Goal: Task Accomplishment & Management: Use online tool/utility

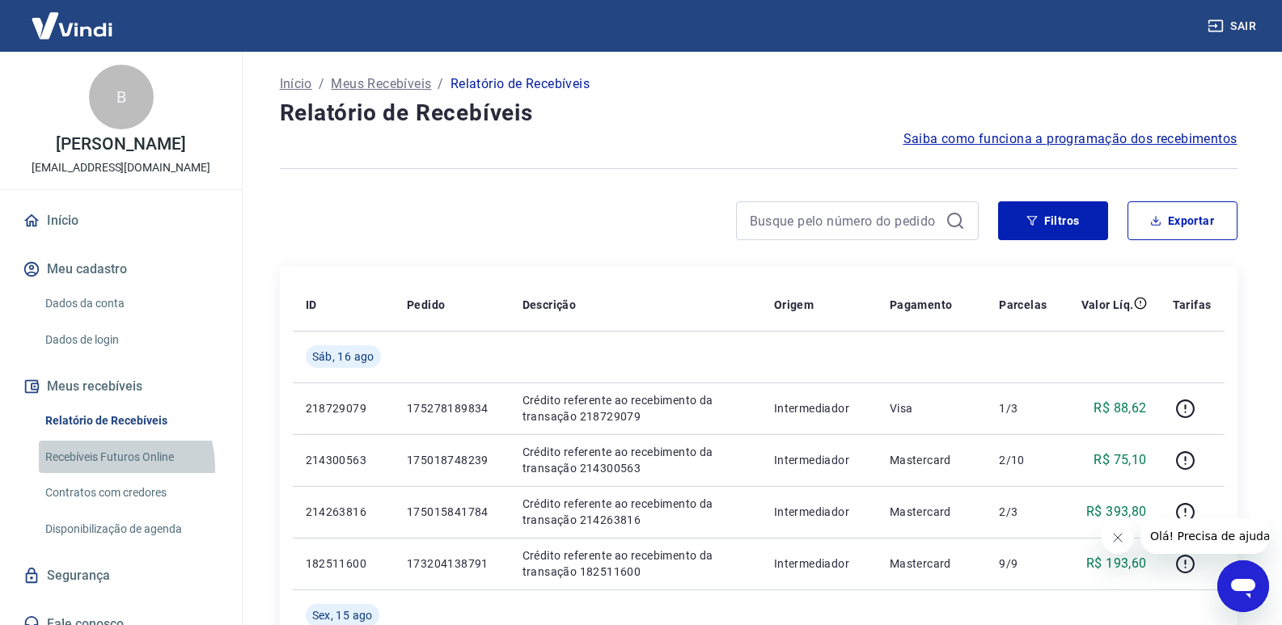
click at [104, 468] on link "Recebíveis Futuros Online" at bounding box center [131, 457] width 184 height 33
click at [105, 457] on link "Recebíveis Futuros Online" at bounding box center [131, 457] width 184 height 33
